Goal: Entertainment & Leisure: Browse casually

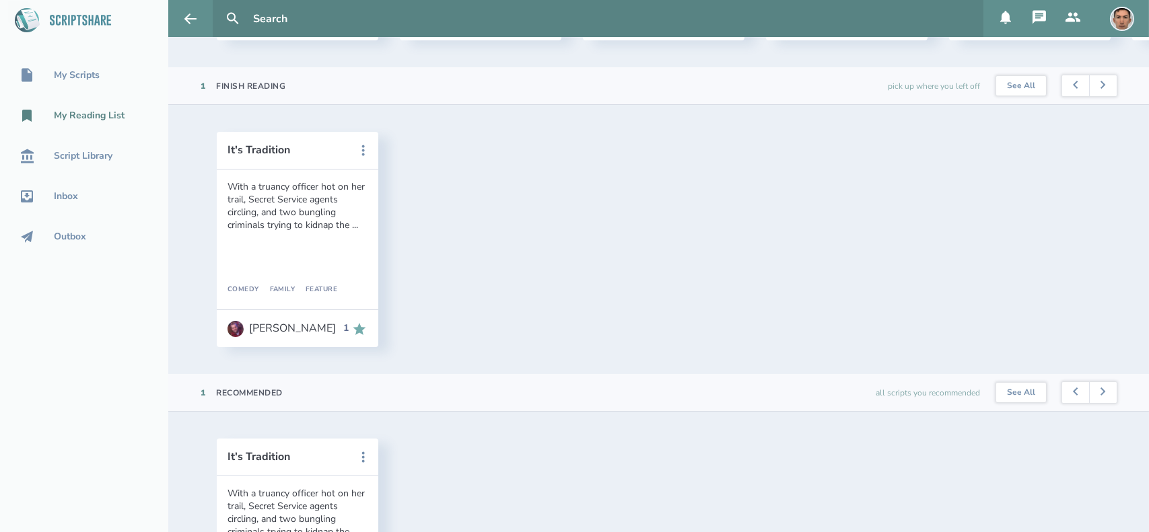
scroll to position [363, 0]
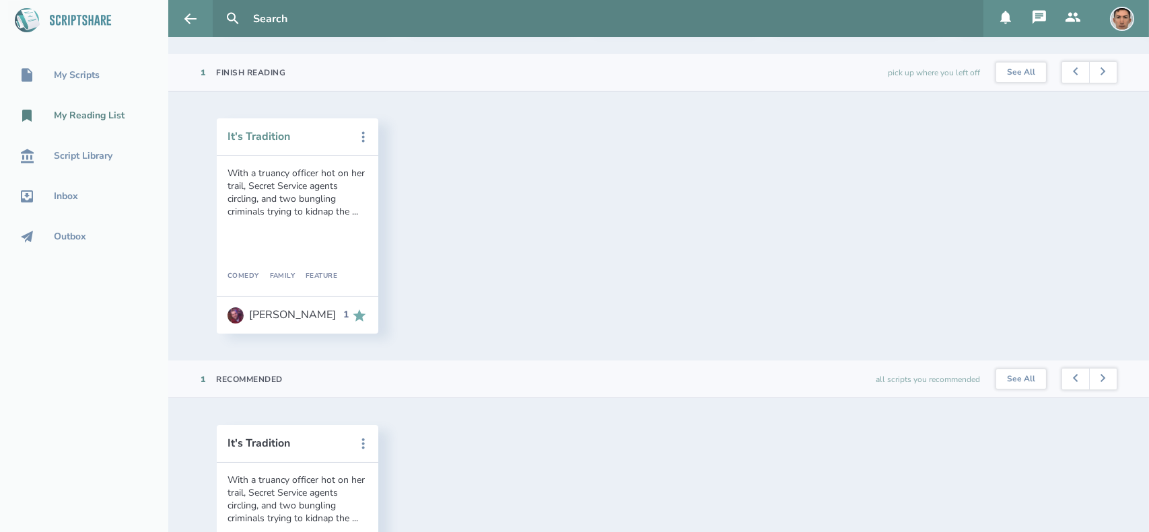
click at [266, 143] on button "It's Tradition" at bounding box center [287, 137] width 121 height 12
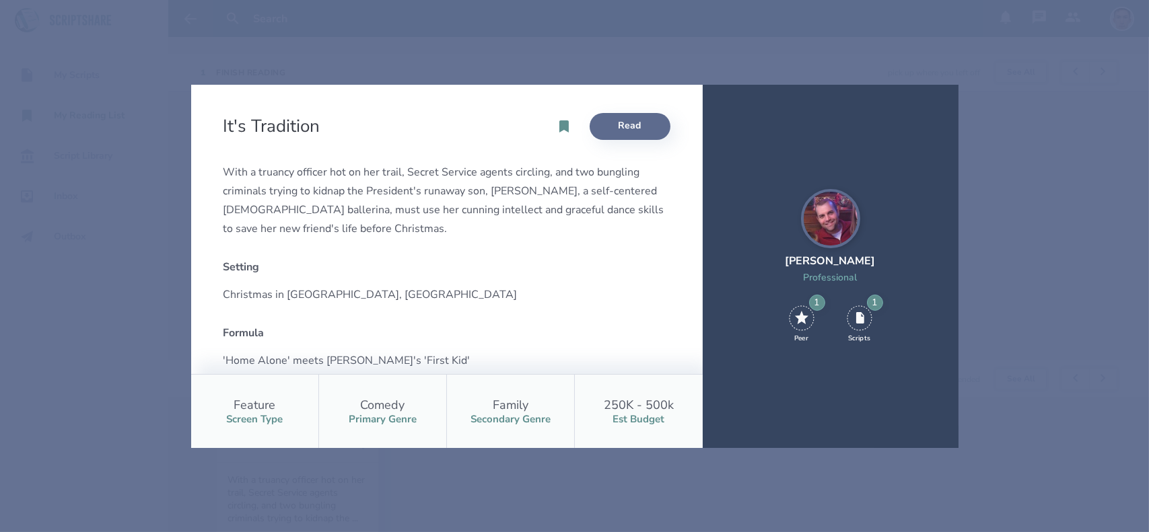
click at [651, 129] on link "Read" at bounding box center [629, 126] width 81 height 27
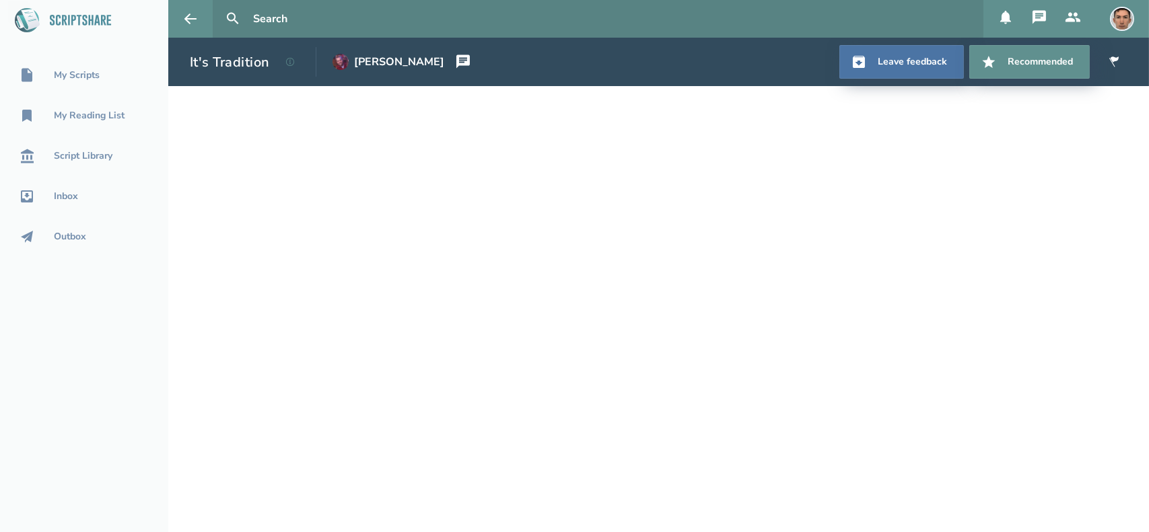
click at [248, 53] on h1 "It's Tradition" at bounding box center [230, 62] width 80 height 18
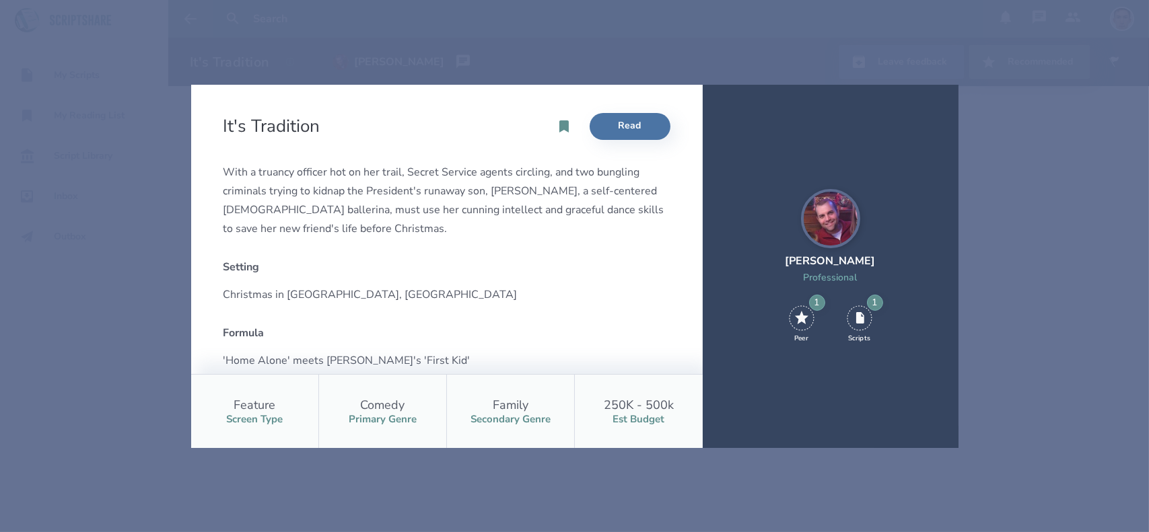
click at [692, 38] on div "It's Tradition Read With a truancy officer hot on her trail, Secret Service age…" at bounding box center [574, 266] width 1149 height 532
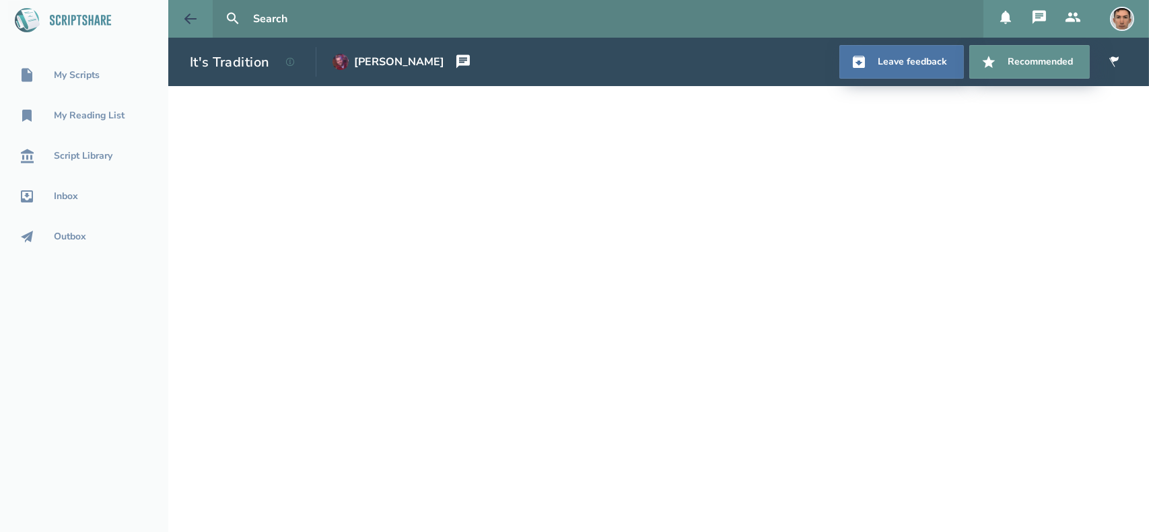
click at [194, 17] on icon at bounding box center [190, 19] width 16 height 16
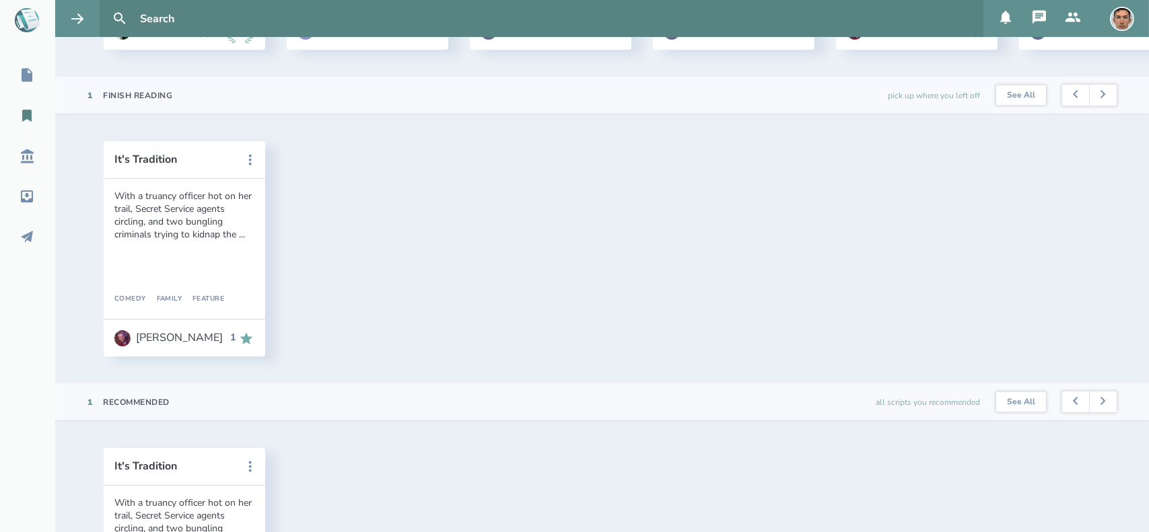
scroll to position [350, 0]
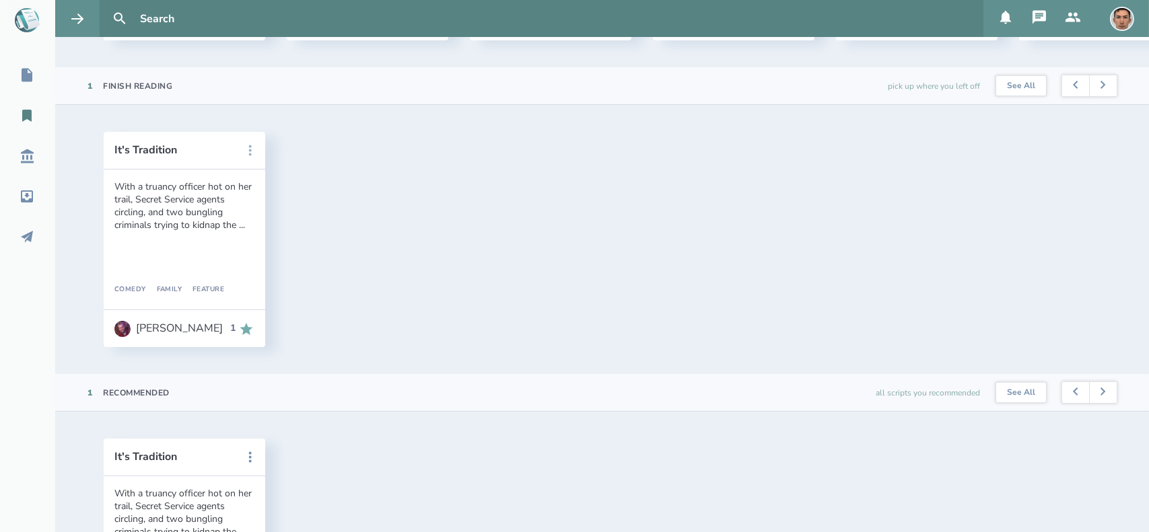
click at [259, 163] on button at bounding box center [250, 151] width 30 height 30
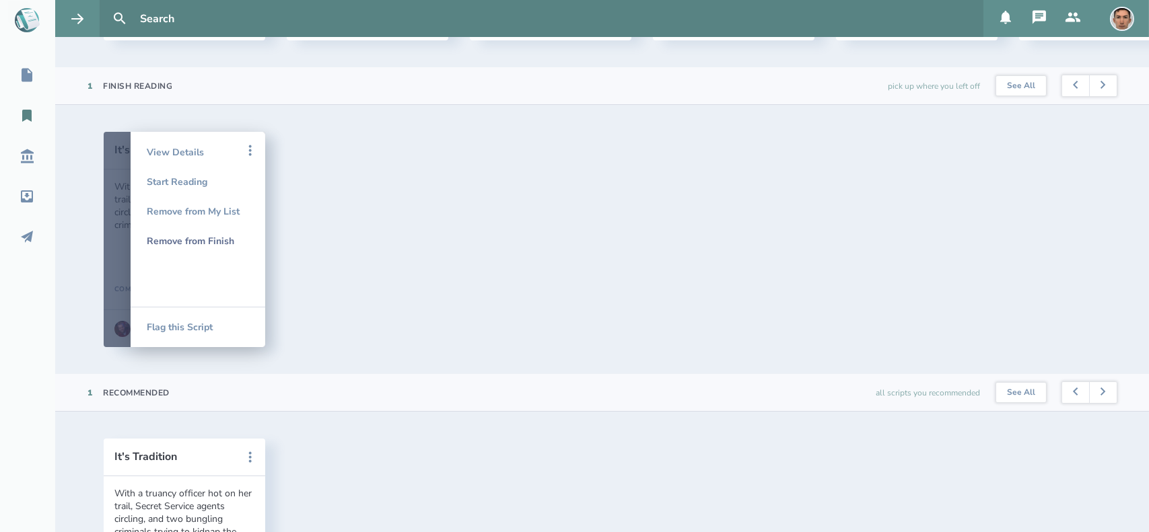
click at [203, 254] on div "Remove from Finish" at bounding box center [198, 241] width 102 height 30
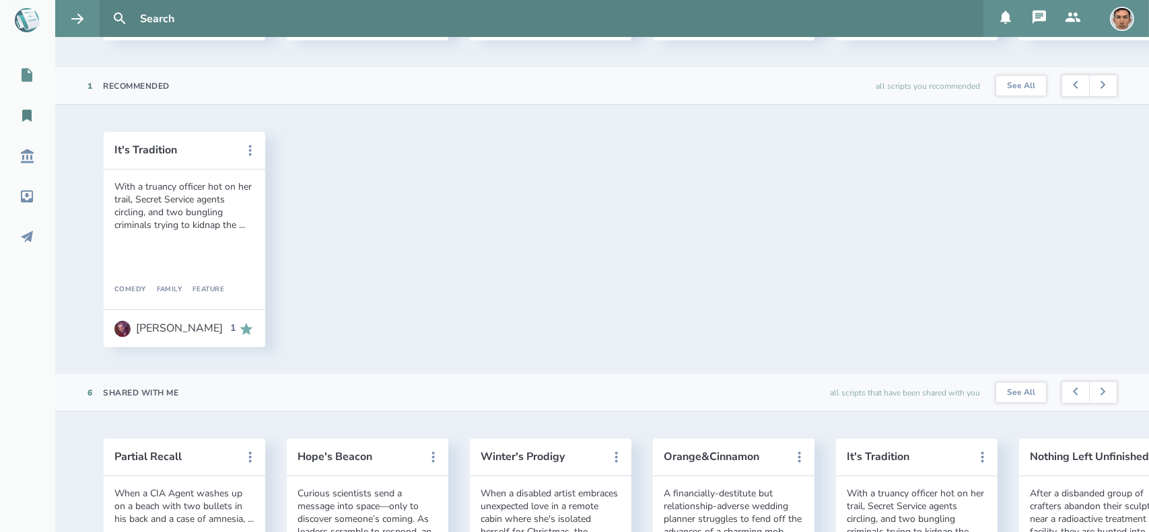
click at [30, 75] on icon at bounding box center [27, 75] width 11 height 13
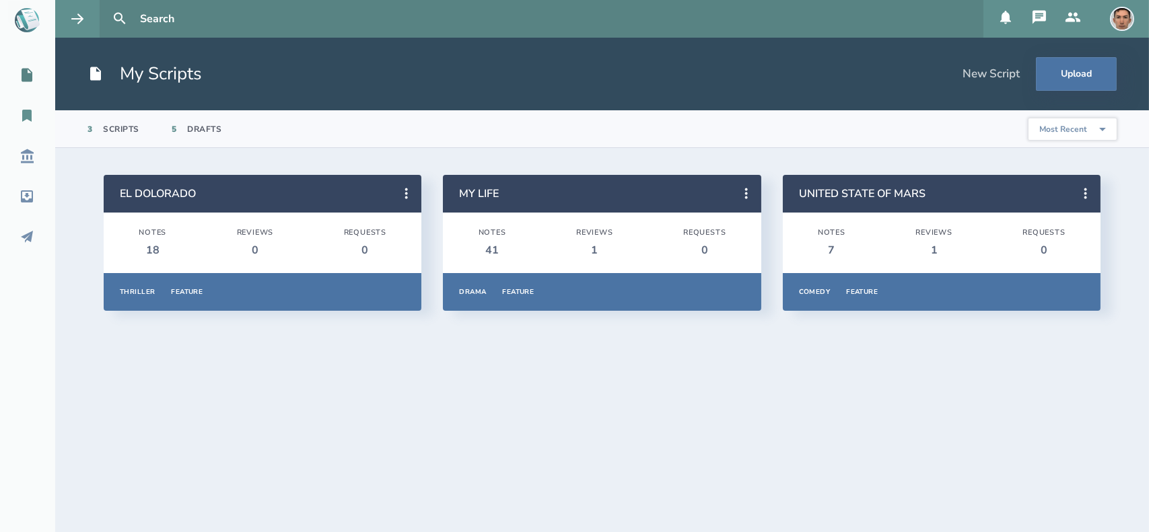
click at [28, 115] on icon at bounding box center [26, 116] width 9 height 12
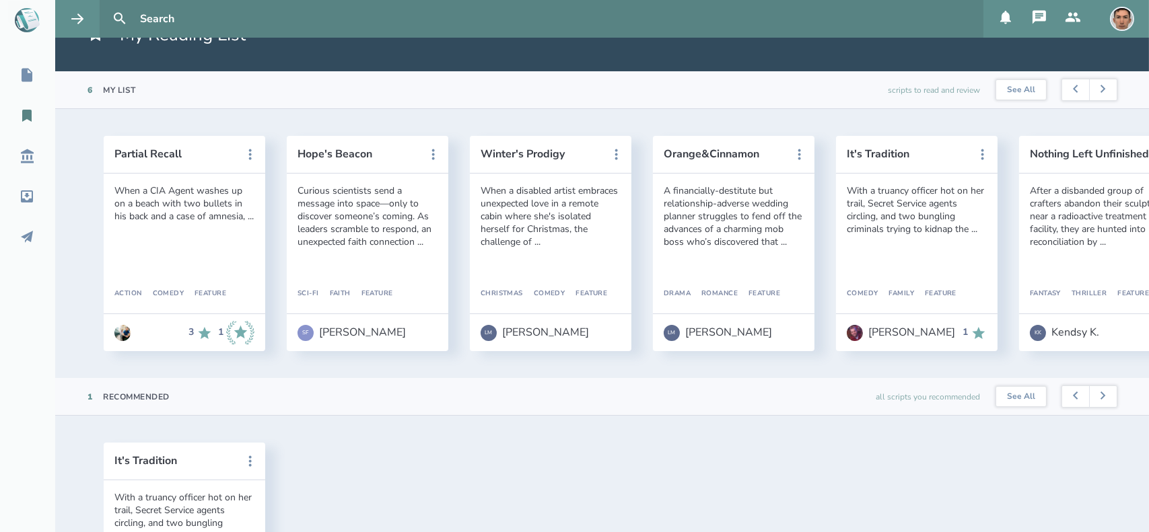
scroll to position [43, 0]
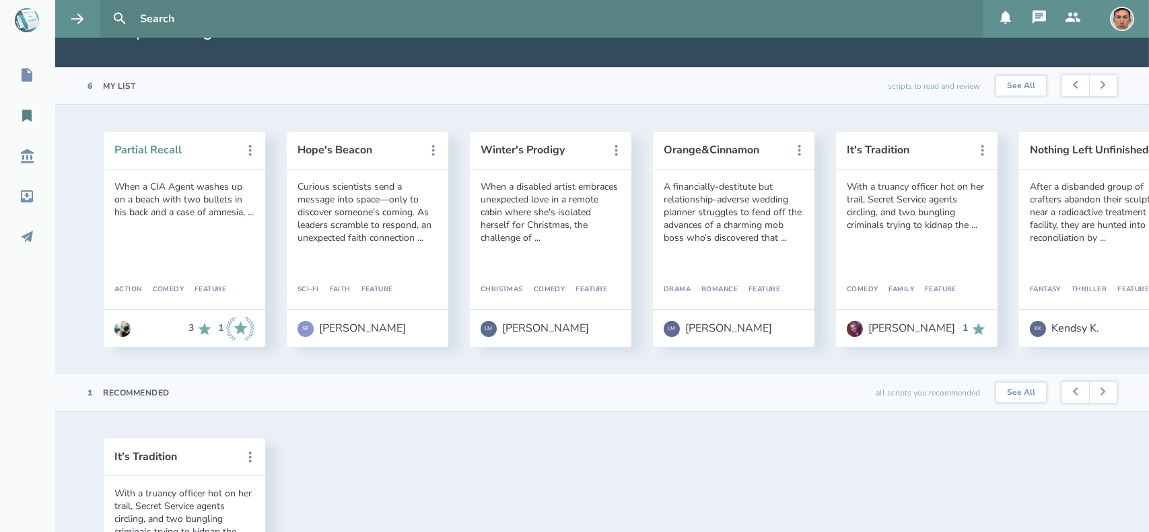
click at [155, 155] on button "Partial Recall" at bounding box center [174, 150] width 121 height 12
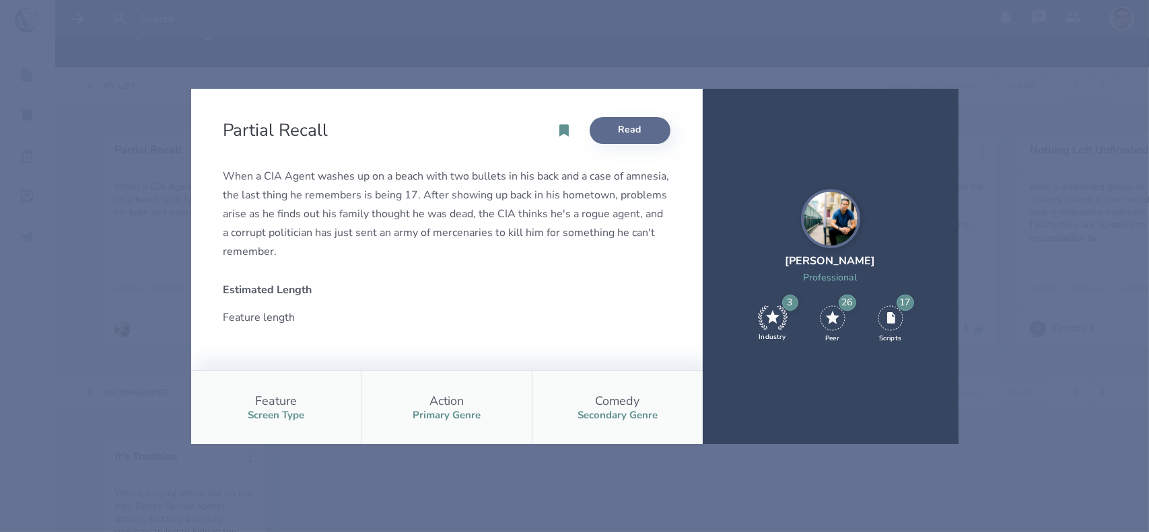
click at [632, 131] on link "Read" at bounding box center [629, 130] width 81 height 27
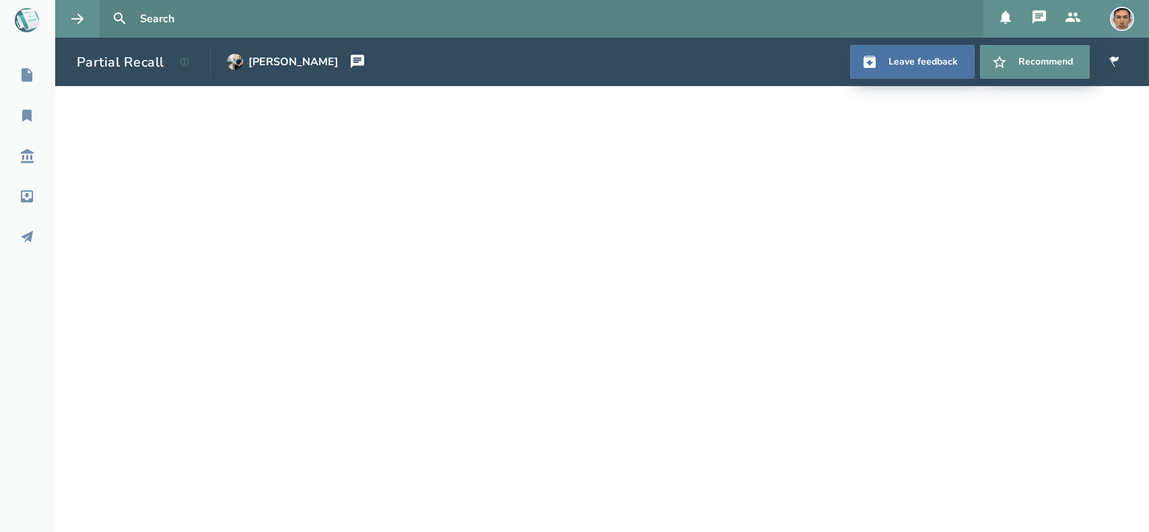
click at [140, 62] on h1 "Partial Recall" at bounding box center [120, 62] width 87 height 18
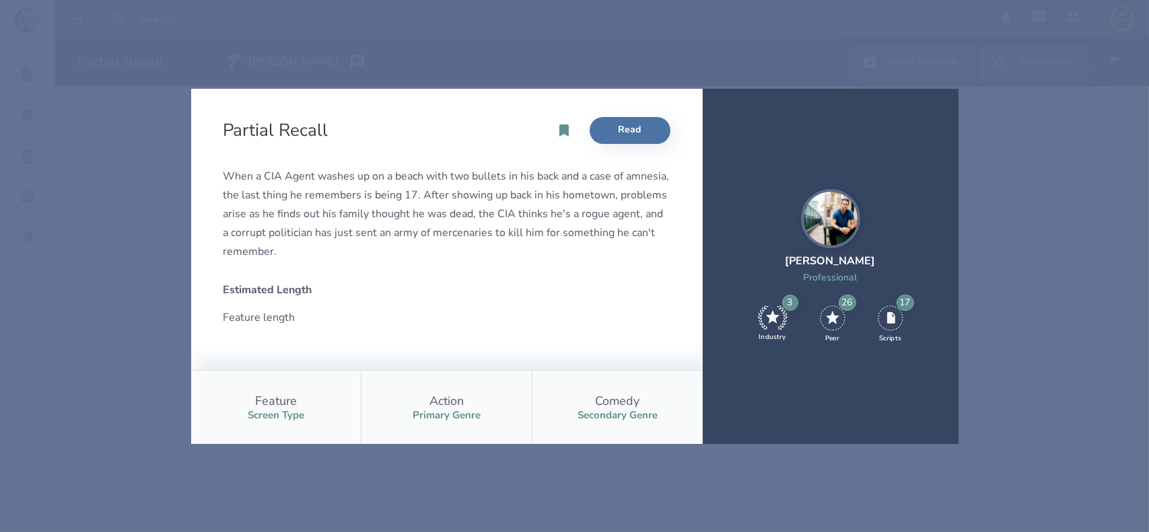
click at [106, 333] on div "Partial Recall Read When a CIA Agent washes up on a beach with two bullets in h…" at bounding box center [574, 266] width 1149 height 532
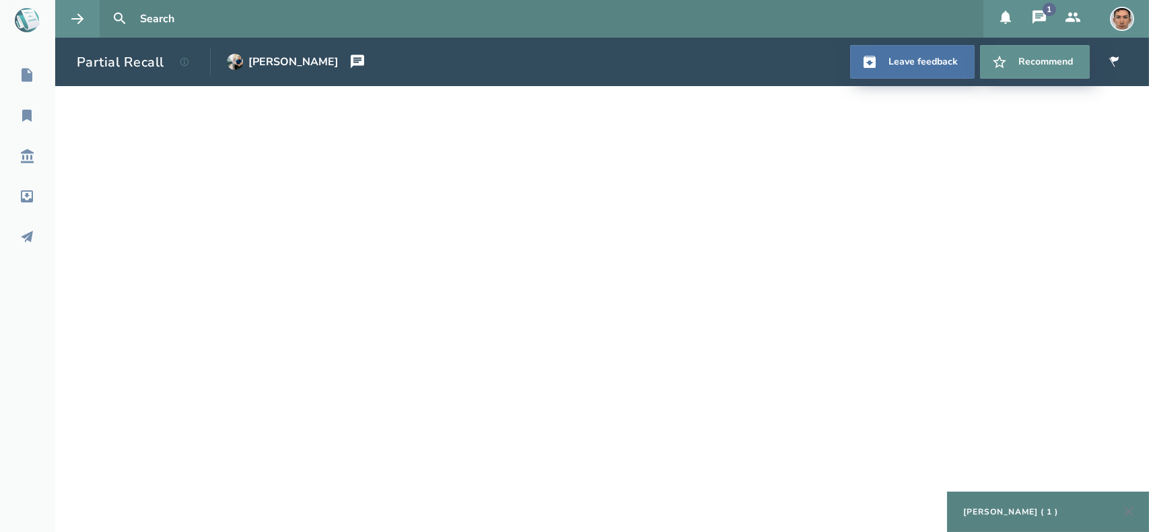
click at [1036, 17] on icon at bounding box center [1039, 17] width 16 height 16
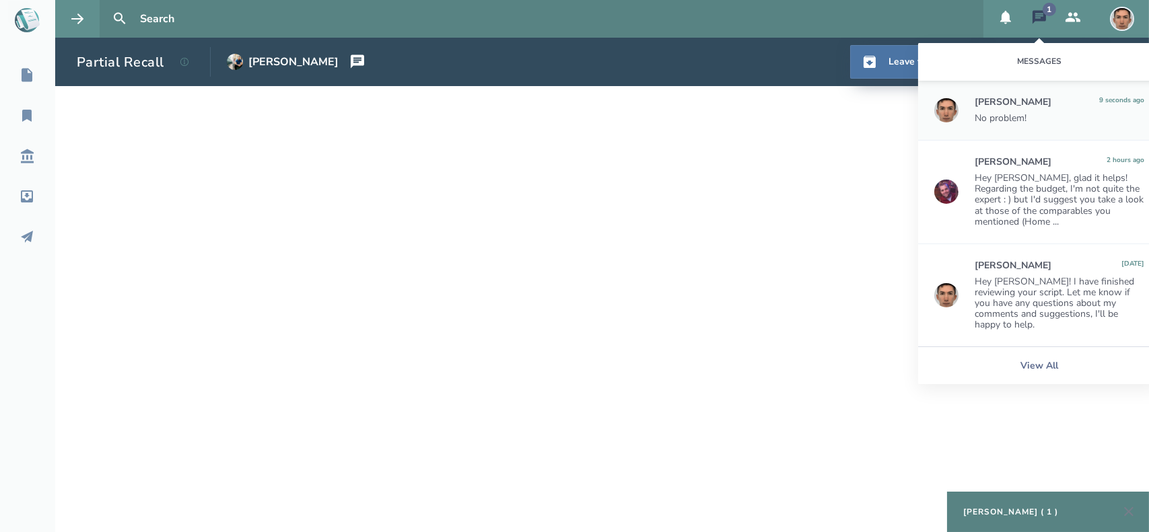
click at [1036, 17] on icon at bounding box center [1039, 17] width 16 height 16
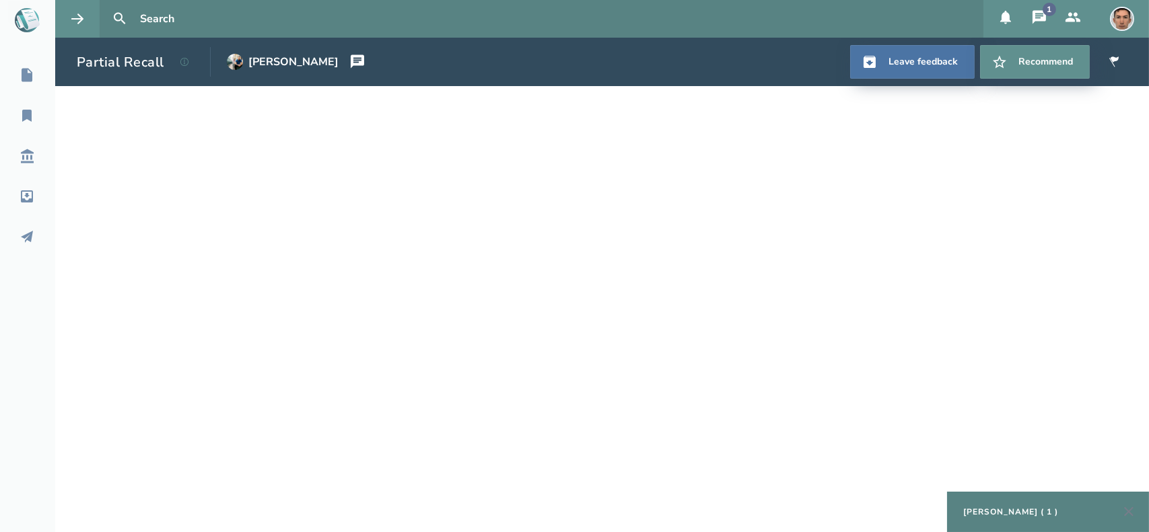
click at [1035, 22] on icon at bounding box center [1039, 17] width 16 height 16
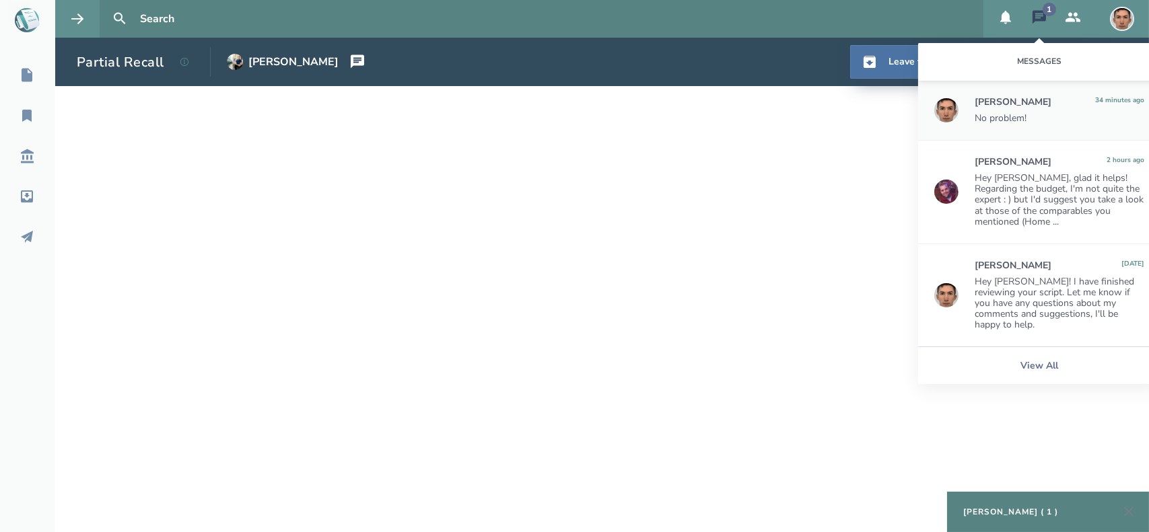
click at [1008, 118] on div "No problem!" at bounding box center [1059, 118] width 170 height 11
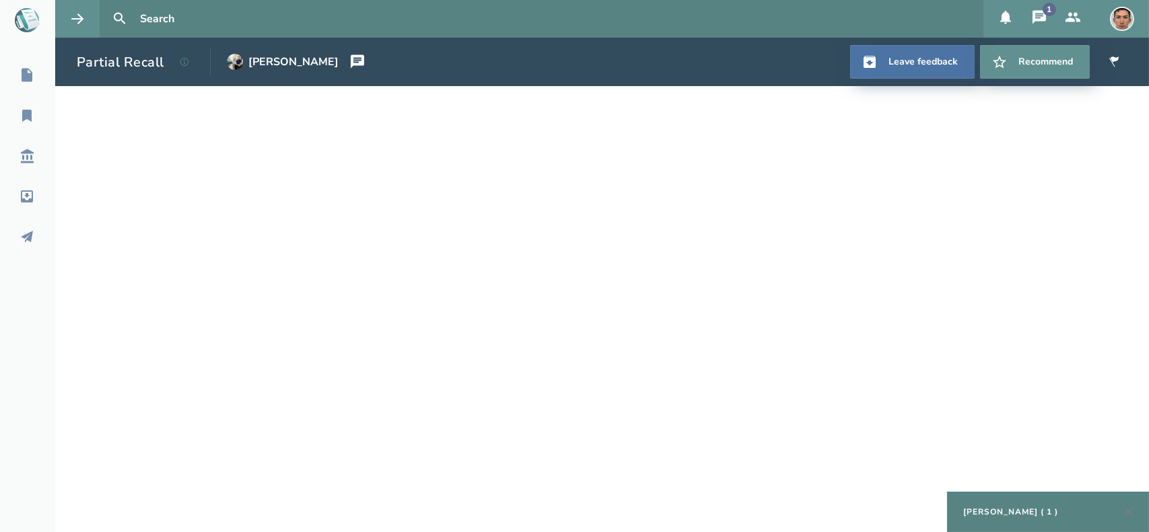
click at [1028, 508] on div "Kendsy Kendall ( 1 )" at bounding box center [1010, 512] width 95 height 11
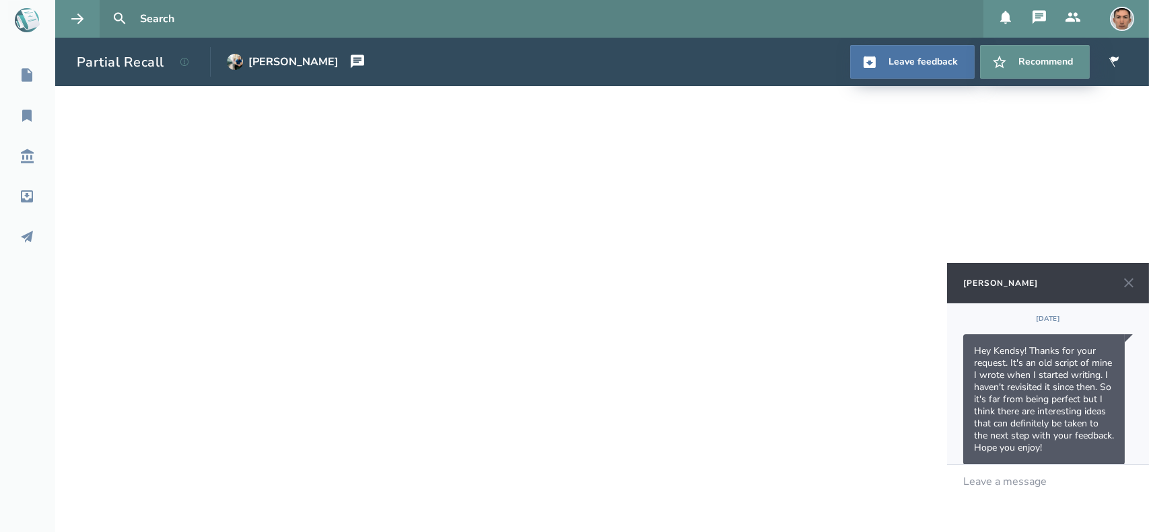
scroll to position [326, 0]
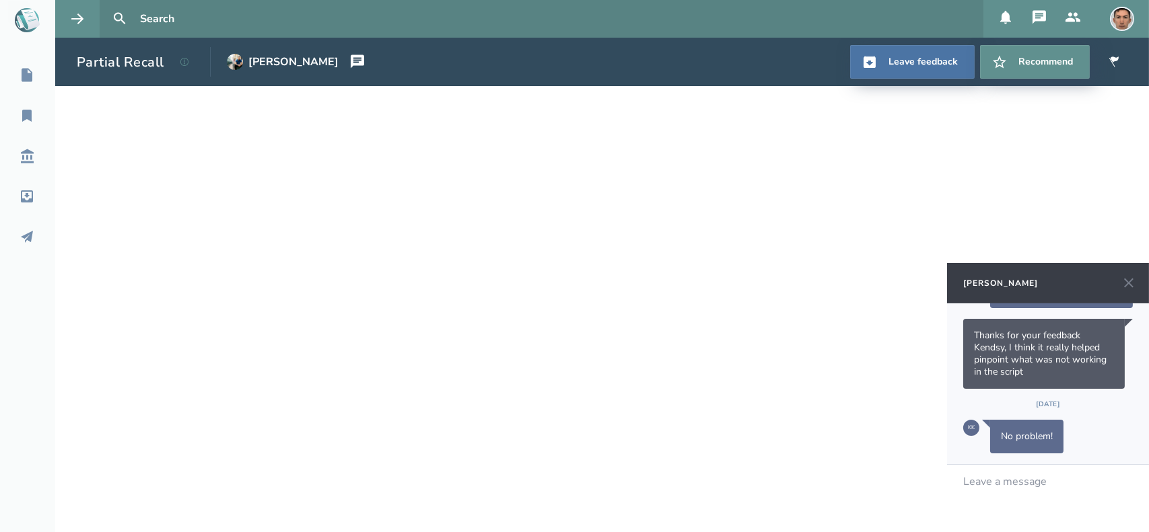
click at [1128, 289] on icon at bounding box center [1128, 283] width 16 height 16
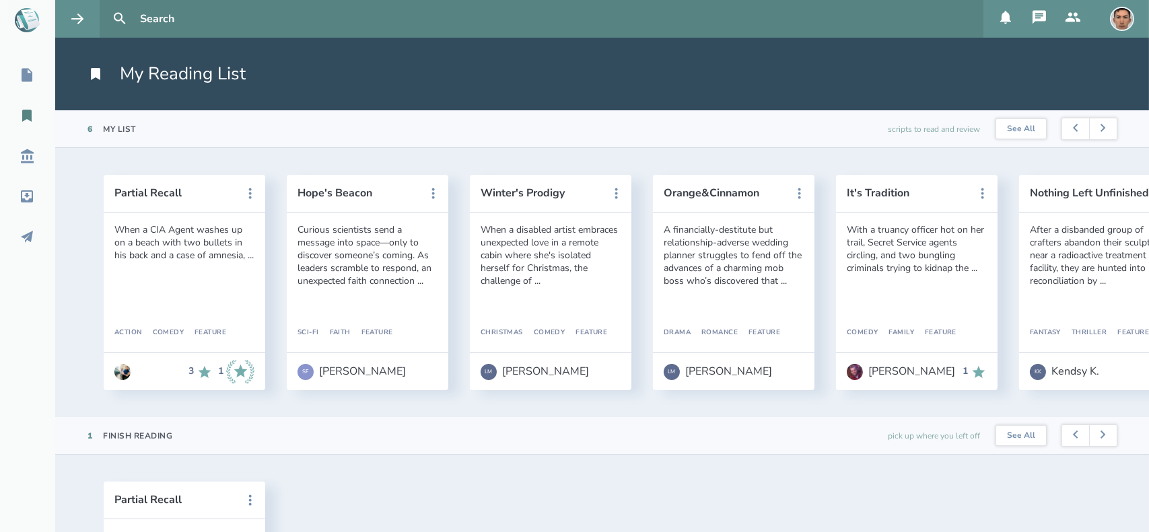
click at [154, 239] on div "When a CIA Agent washes up on a beach with two bullets in his back and a case o…" at bounding box center [184, 242] width 140 height 38
click at [138, 189] on button "Partial Recall" at bounding box center [174, 193] width 121 height 12
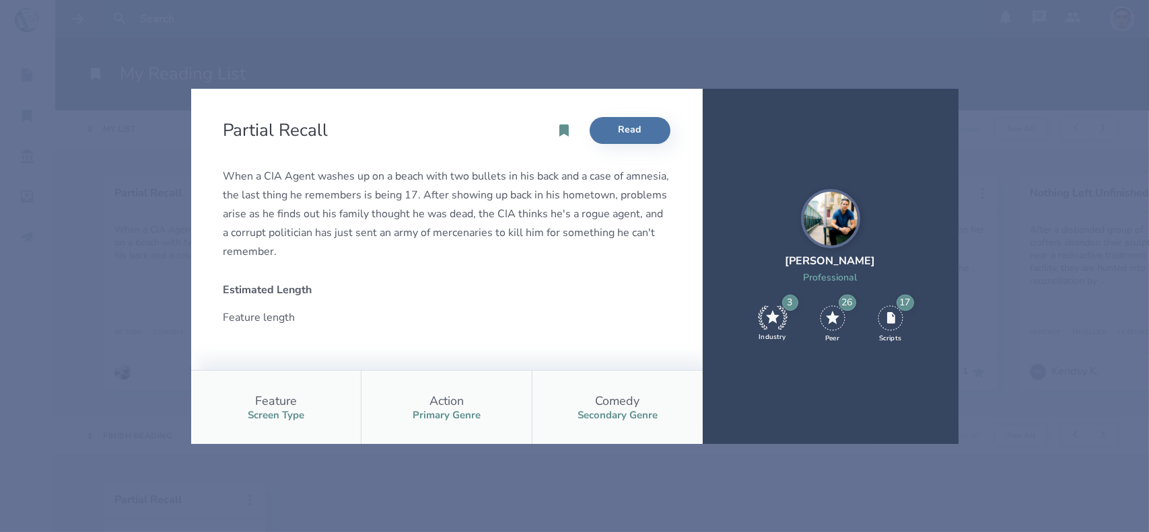
click at [835, 216] on img at bounding box center [830, 218] width 59 height 59
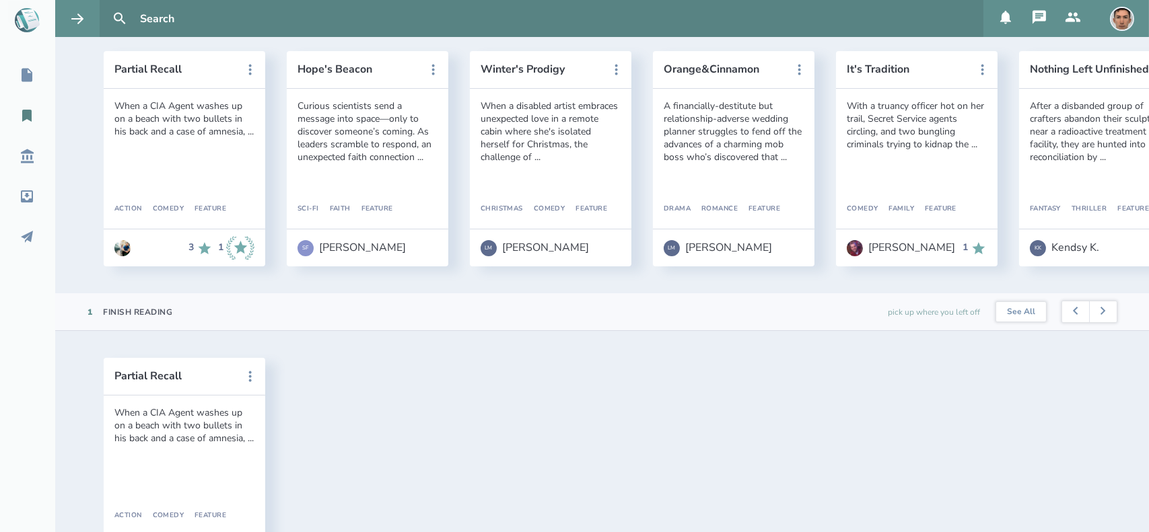
scroll to position [159, 0]
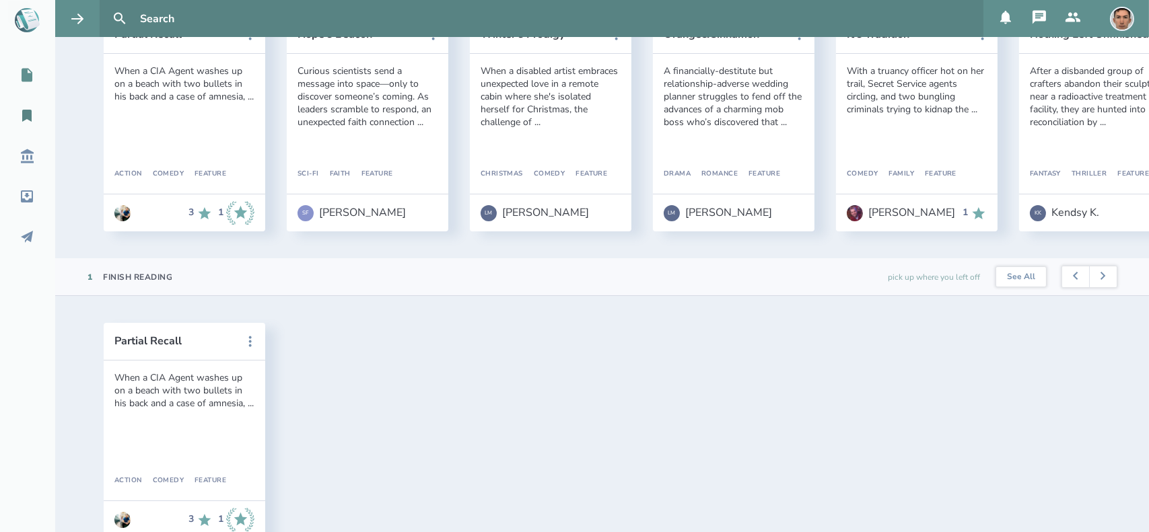
click at [30, 79] on icon at bounding box center [27, 75] width 11 height 13
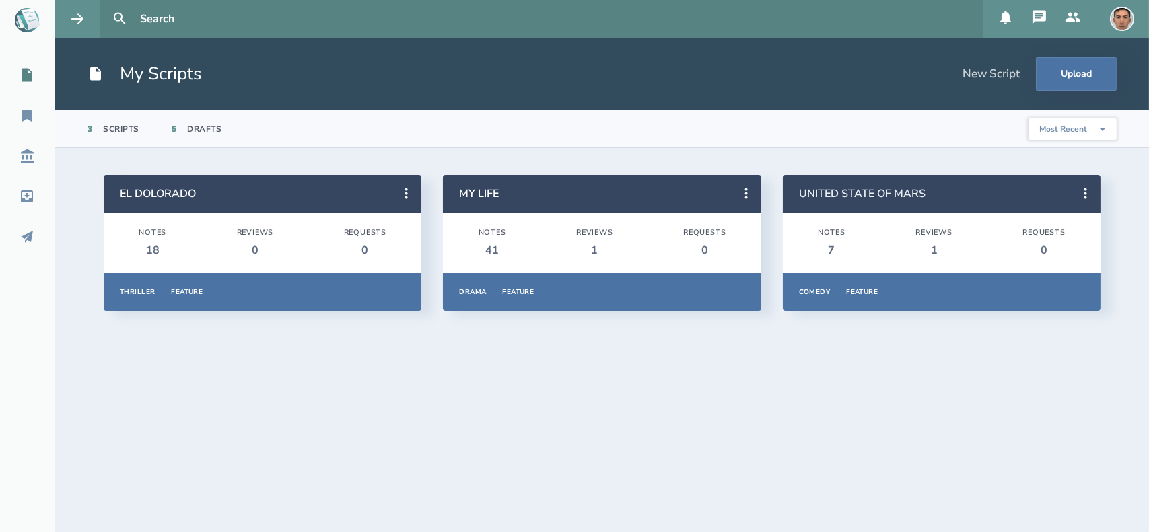
click at [877, 189] on link "UNITED STATE OF MARS" at bounding box center [862, 193] width 126 height 15
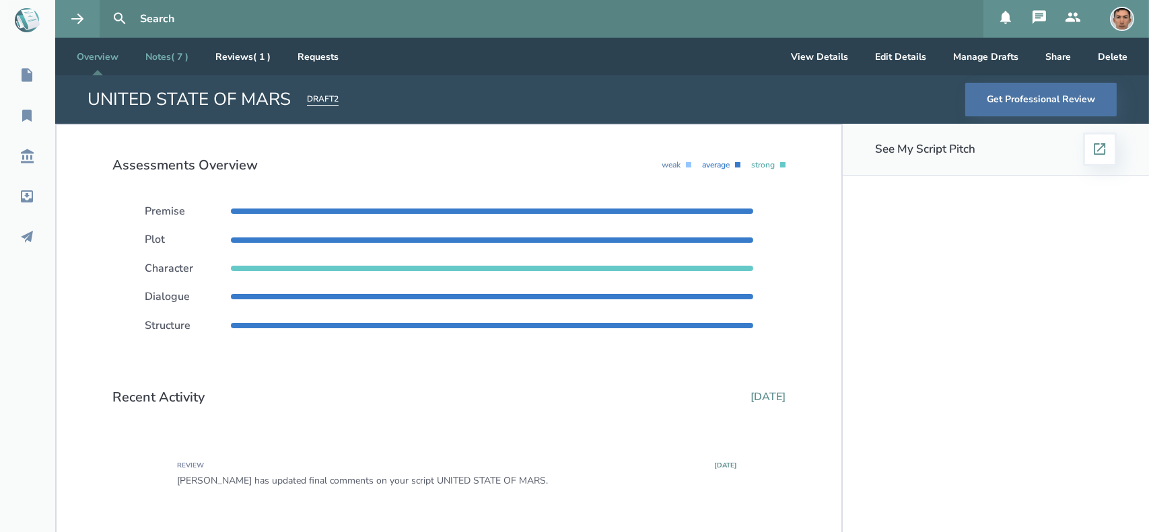
click at [154, 61] on link "Notes ( 7 )" at bounding box center [167, 57] width 65 height 38
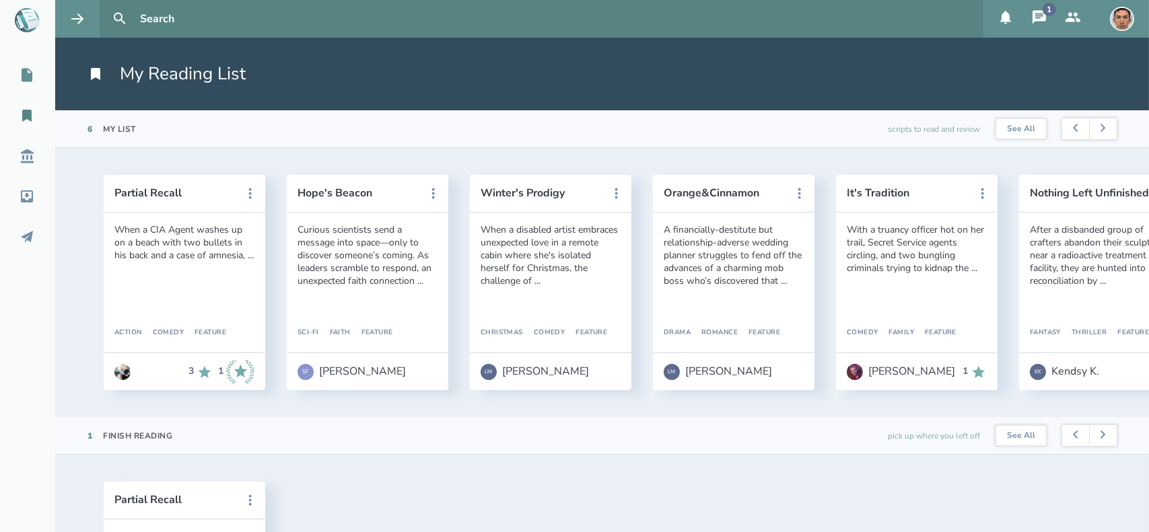
click at [25, 73] on icon at bounding box center [27, 75] width 11 height 13
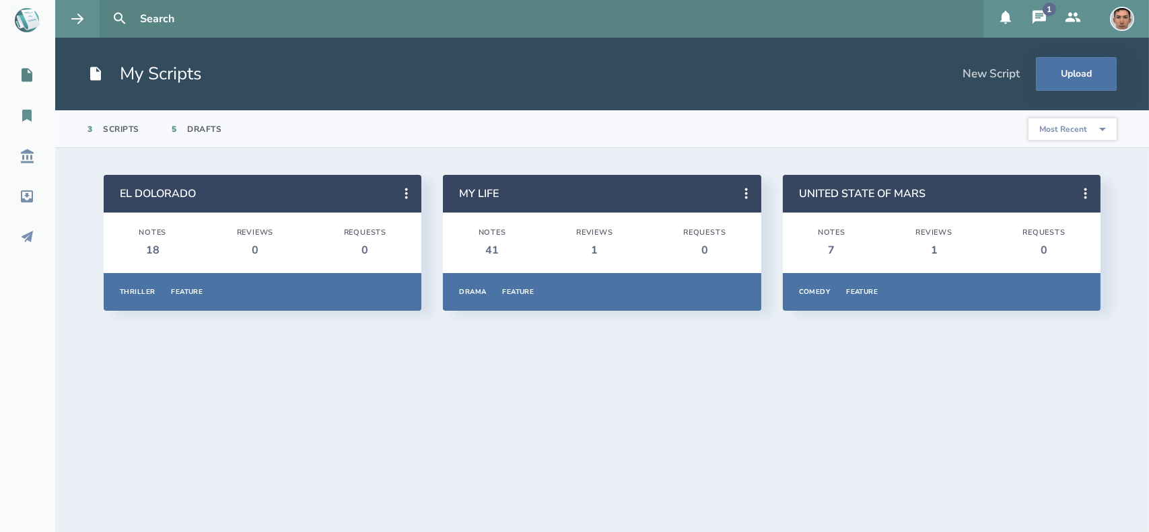
click at [28, 112] on icon at bounding box center [26, 116] width 9 height 12
